Goal: Transaction & Acquisition: Purchase product/service

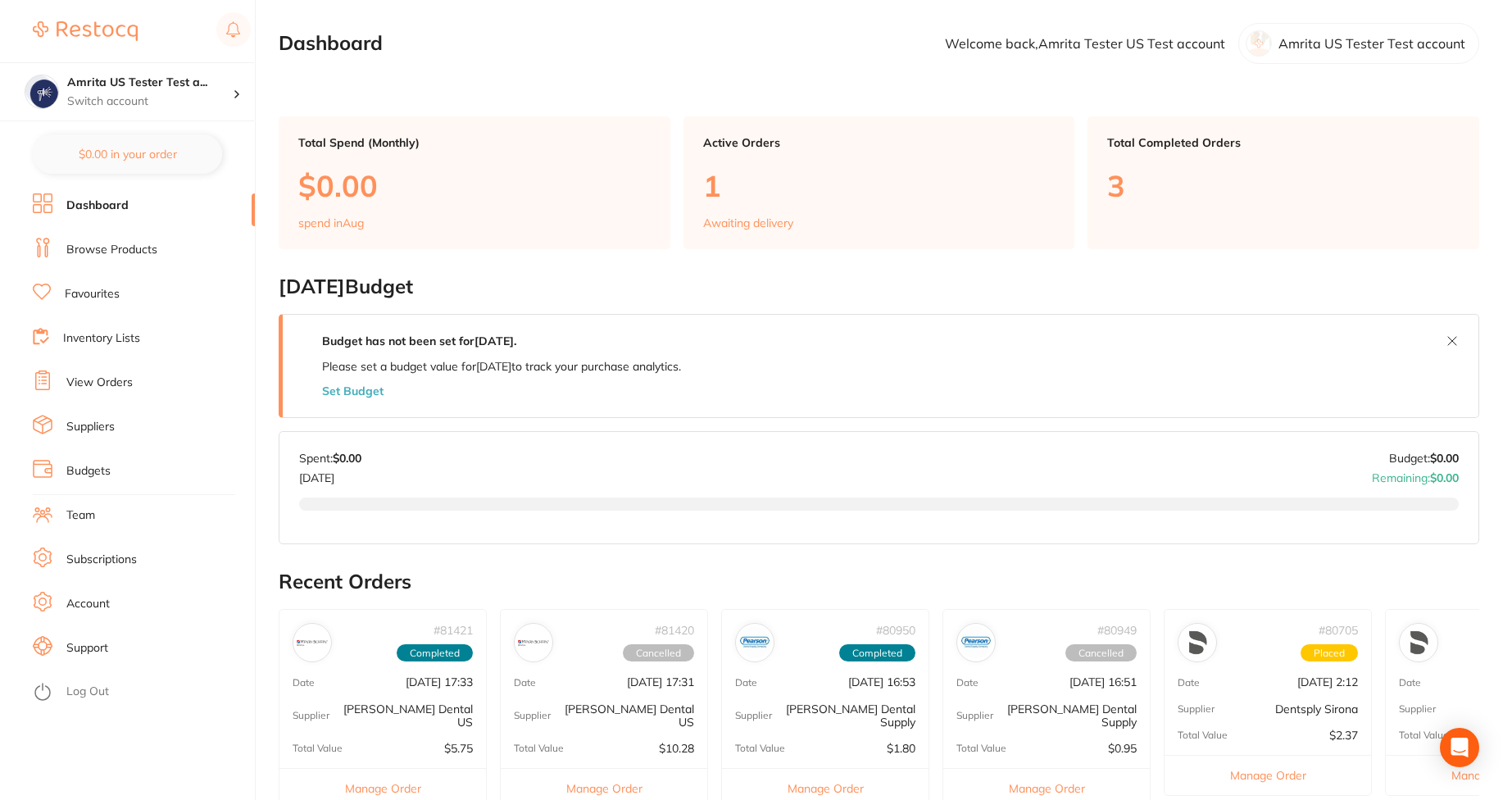
click at [111, 253] on link "Browse Products" at bounding box center [111, 250] width 91 height 17
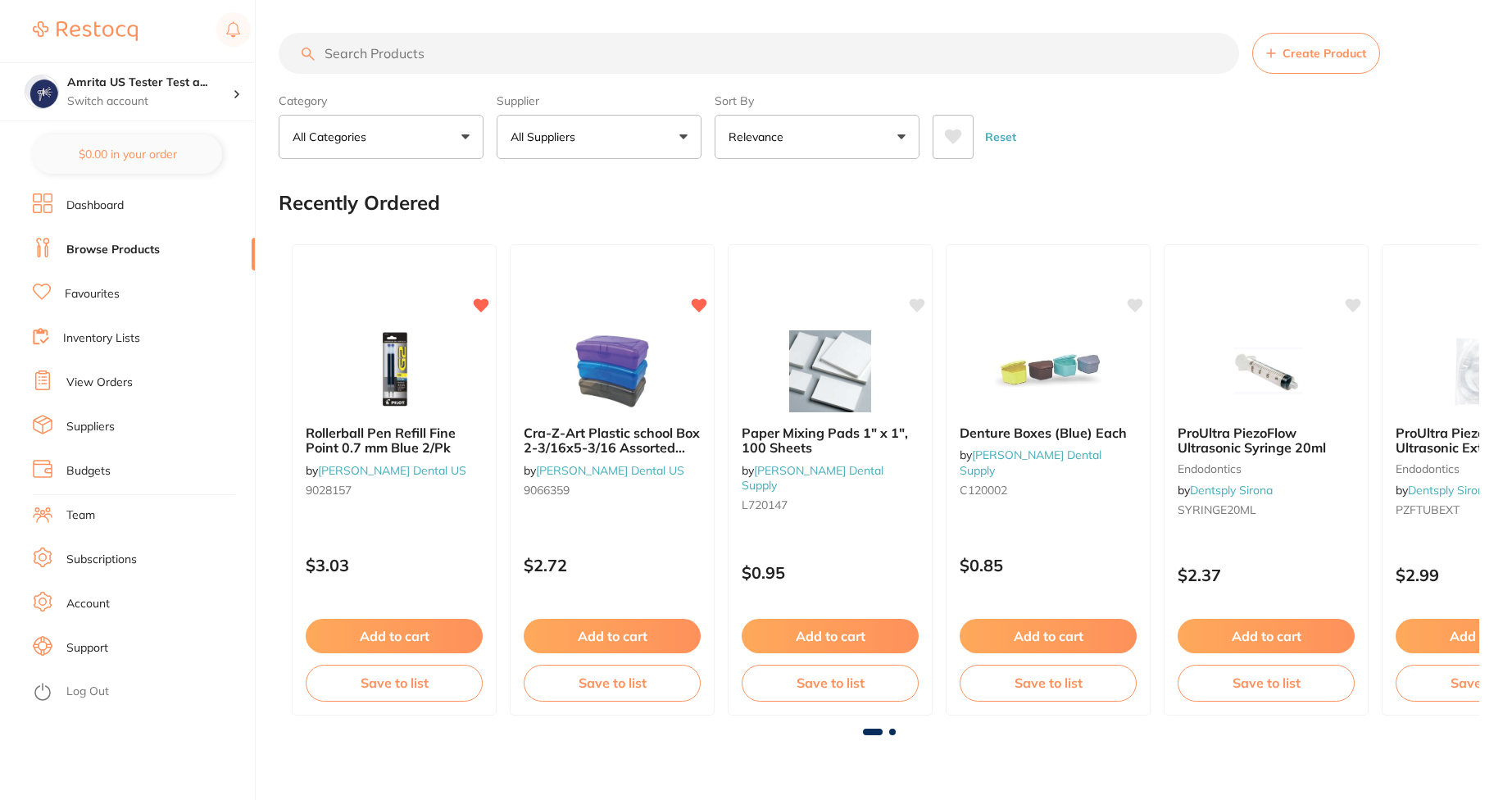
click at [547, 148] on button "All Suppliers" at bounding box center [599, 137] width 205 height 44
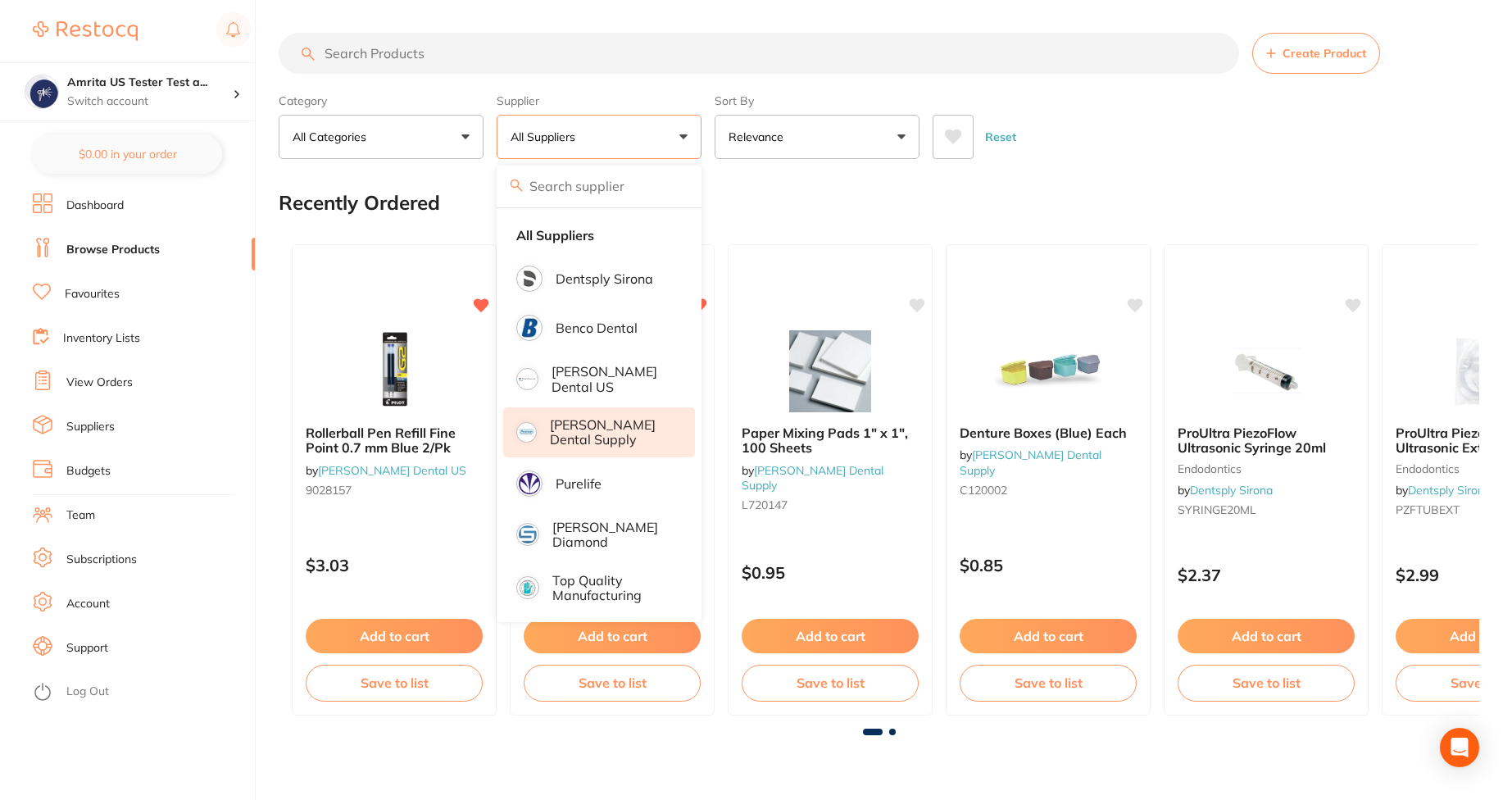
click at [626, 425] on p "[PERSON_NAME] Dental Supply" at bounding box center [611, 432] width 122 height 31
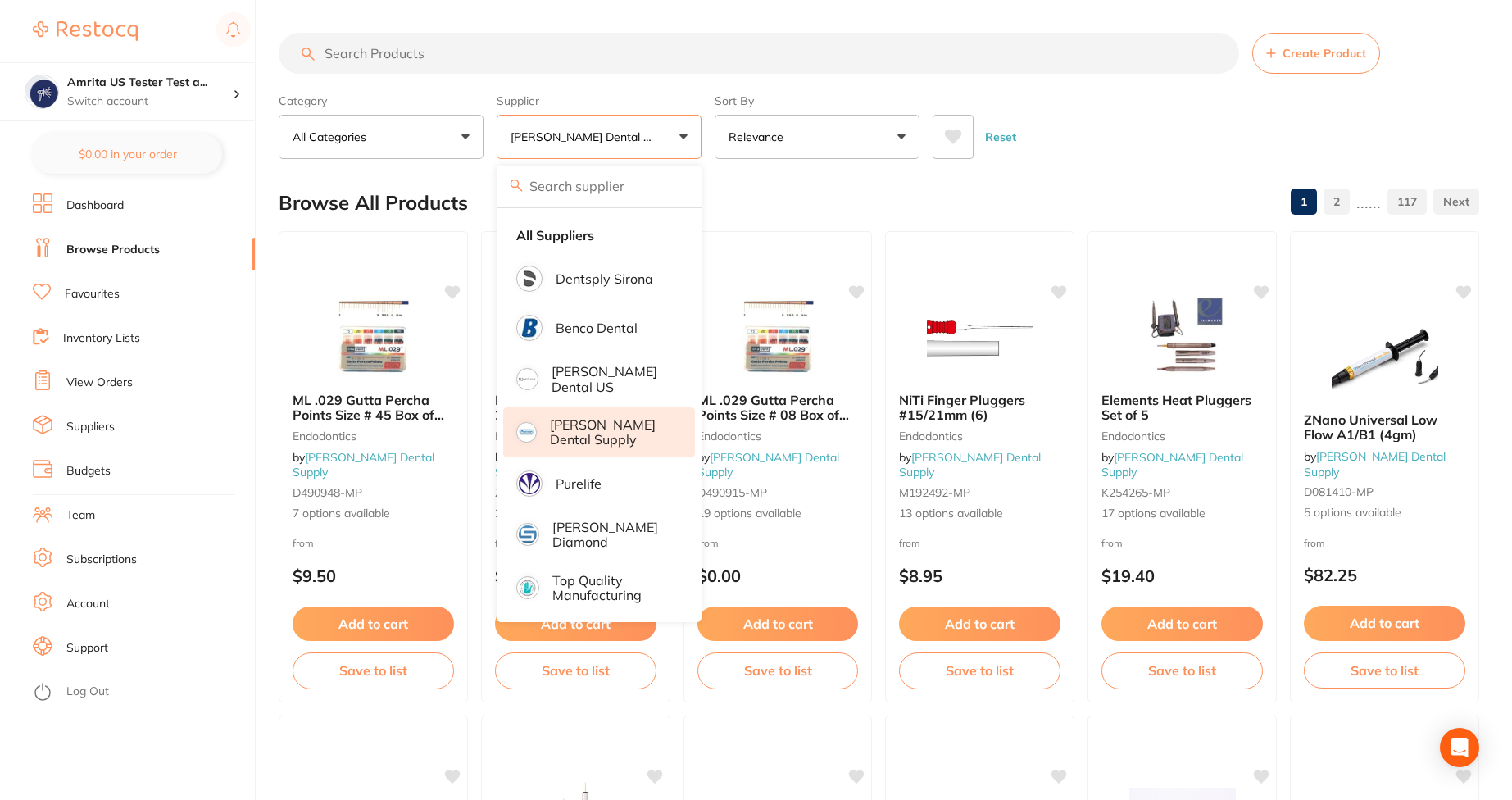
click at [623, 39] on input "search" at bounding box center [758, 53] width 961 height 41
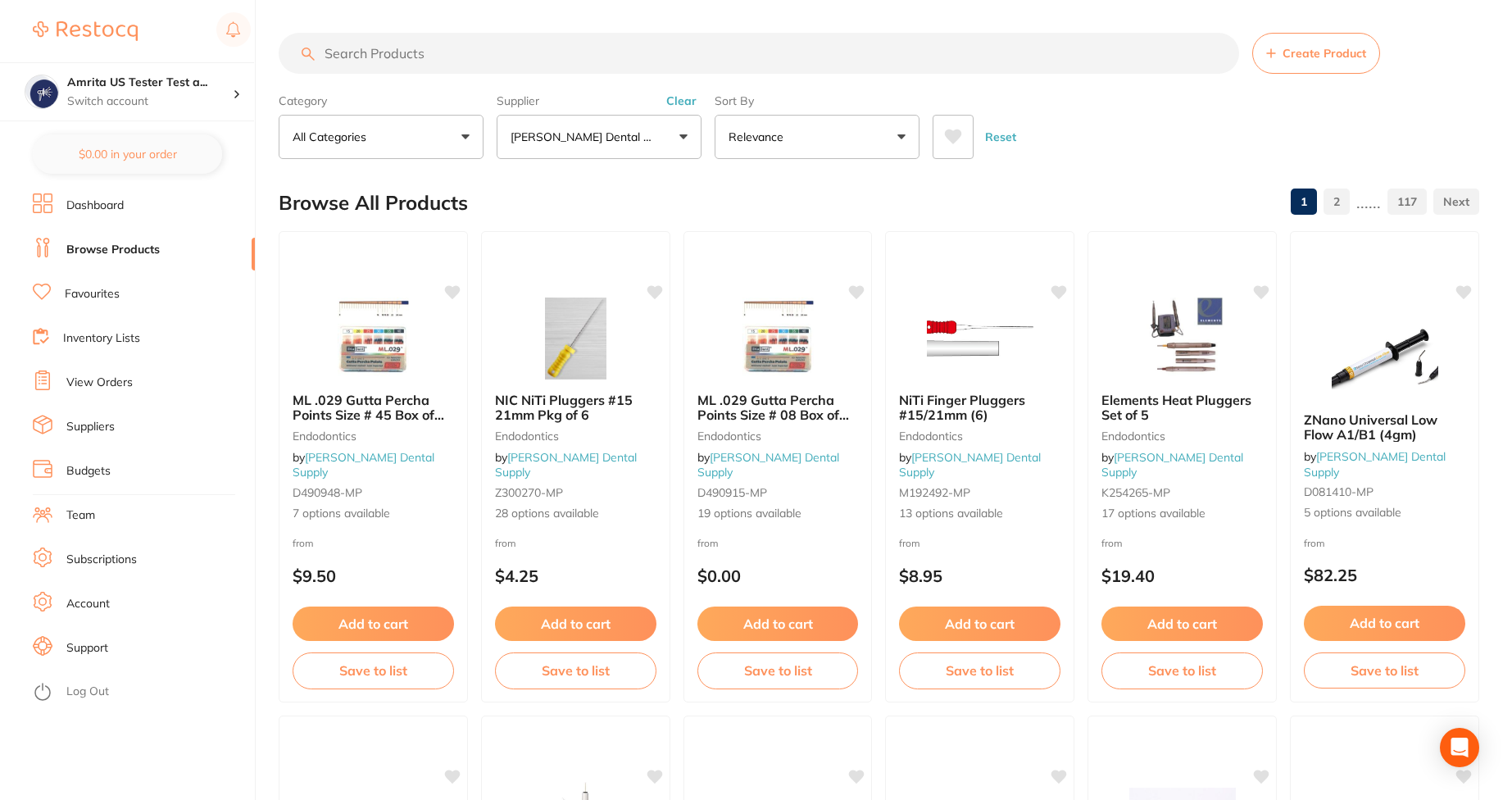
paste input "Tooth Slooth II Fracture Detector/Crown Seater, Blue Pkg. of 4"
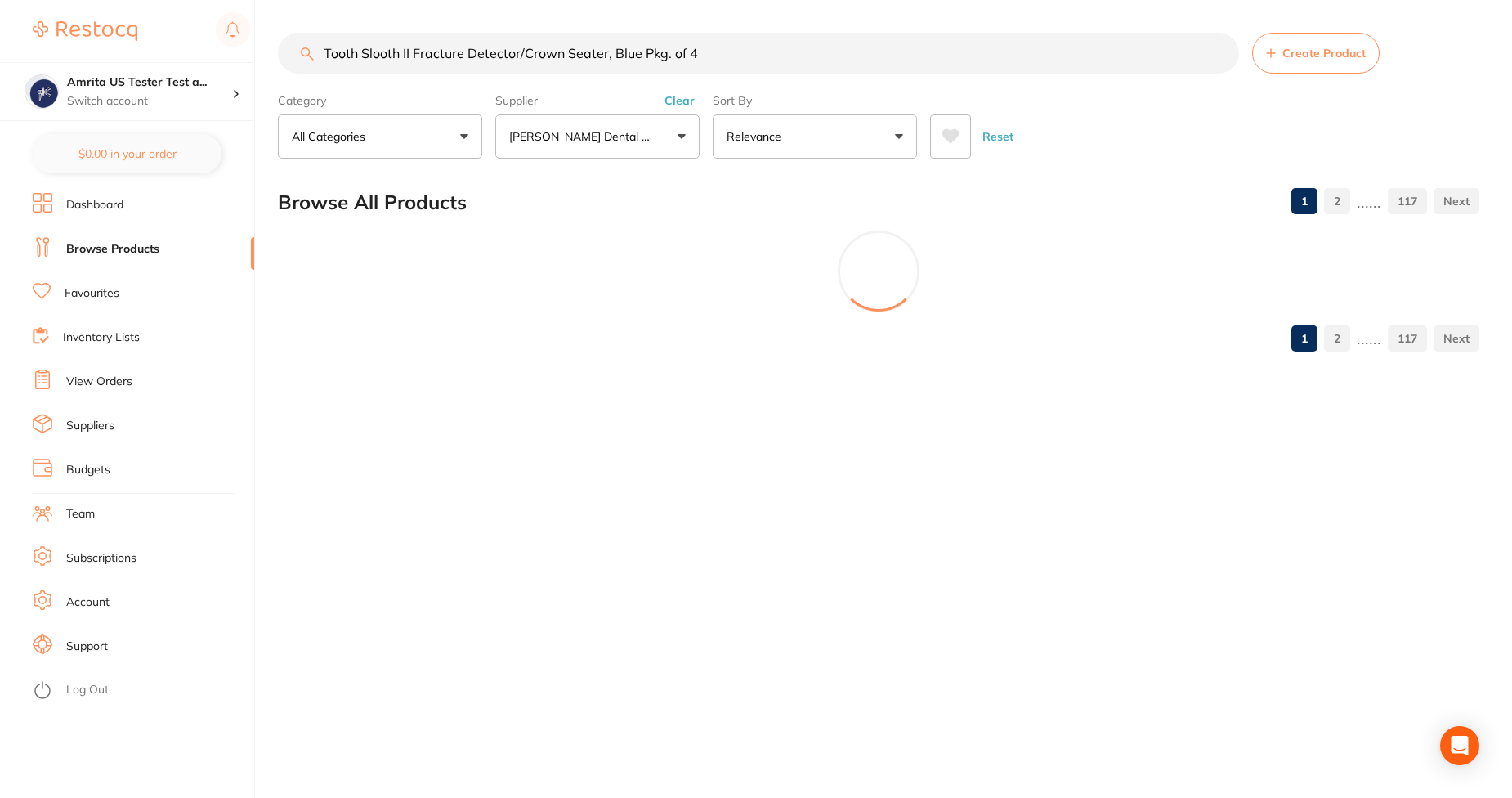
type input "Tooth Slooth II Fracture Detector/Crown Seater, Blue Pkg. of 4"
